Goal: Obtain resource: Download file/media

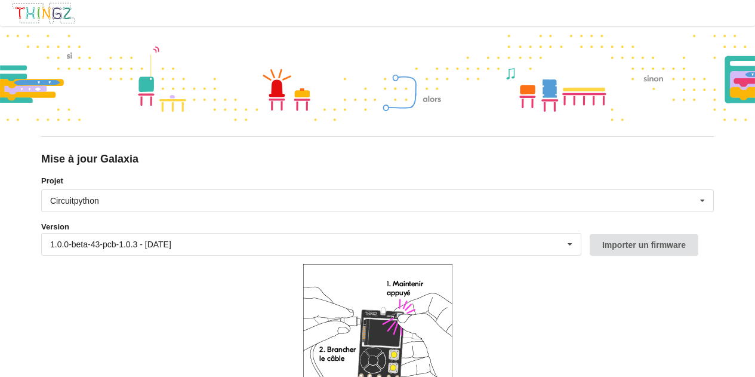
scroll to position [93, 0]
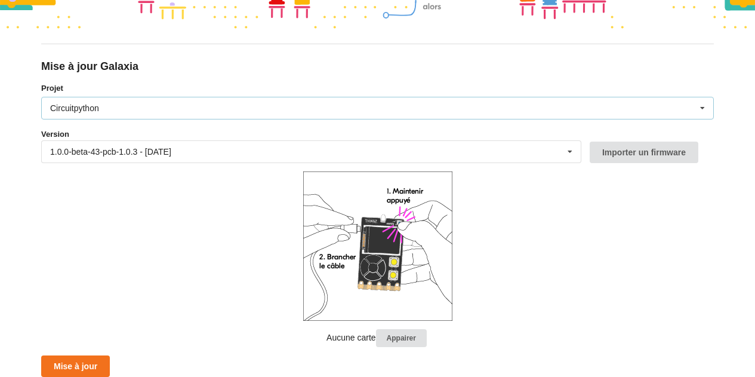
click at [182, 113] on div "Circuitpython Micropython Circuitpython" at bounding box center [377, 108] width 673 height 23
click at [159, 192] on form "Projet Circuitpython Micropython Circuitpython Version 1.0.0-beta-43-pcb-1.0.3 …" at bounding box center [377, 229] width 673 height 295
click at [127, 105] on div "Circuitpython Micropython Circuitpython" at bounding box center [377, 108] width 673 height 23
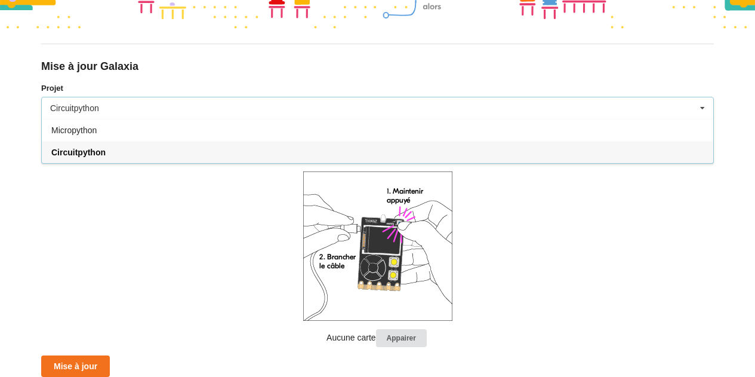
click at [133, 167] on form "Projet Circuitpython Micropython Circuitpython Version 1.0.0-beta-43-pcb-1.0.3 …" at bounding box center [377, 229] width 673 height 295
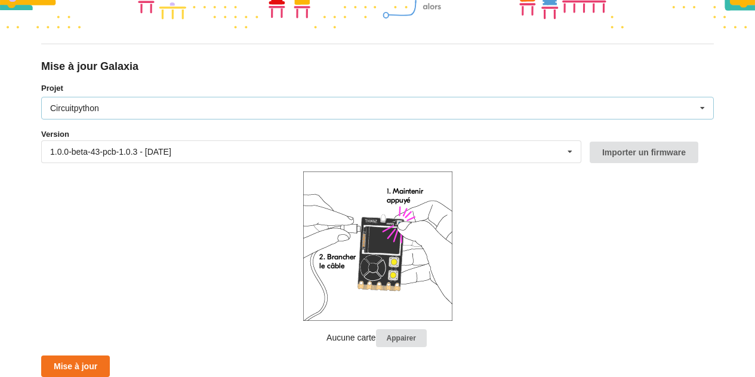
click at [156, 106] on div "Circuitpython Micropython Circuitpython" at bounding box center [377, 108] width 673 height 23
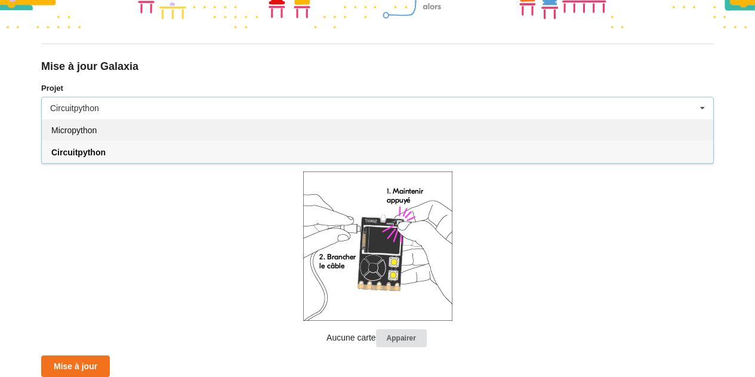
click at [139, 131] on div "Micropython" at bounding box center [377, 130] width 671 height 22
